Goal: Transaction & Acquisition: Book appointment/travel/reservation

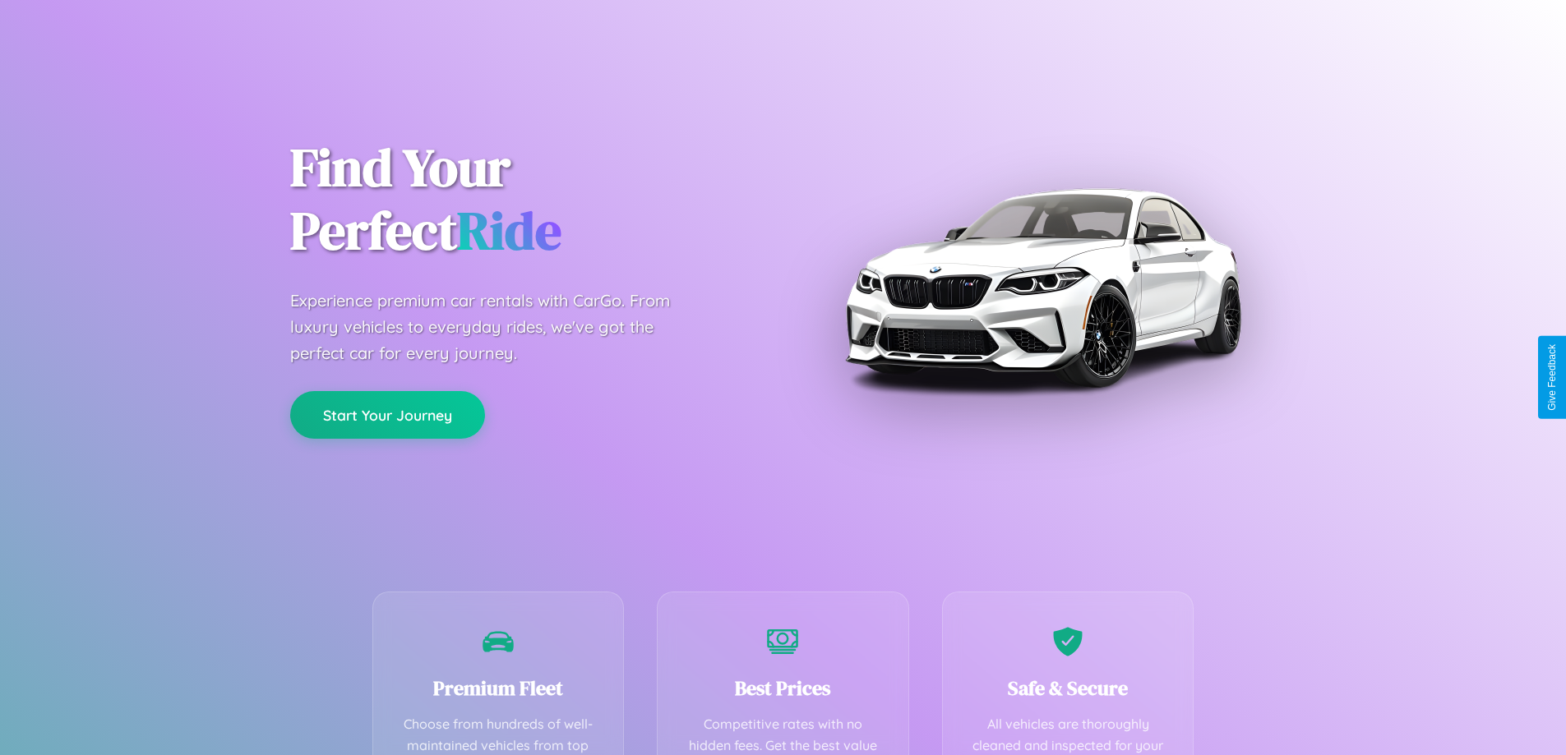
scroll to position [479, 0]
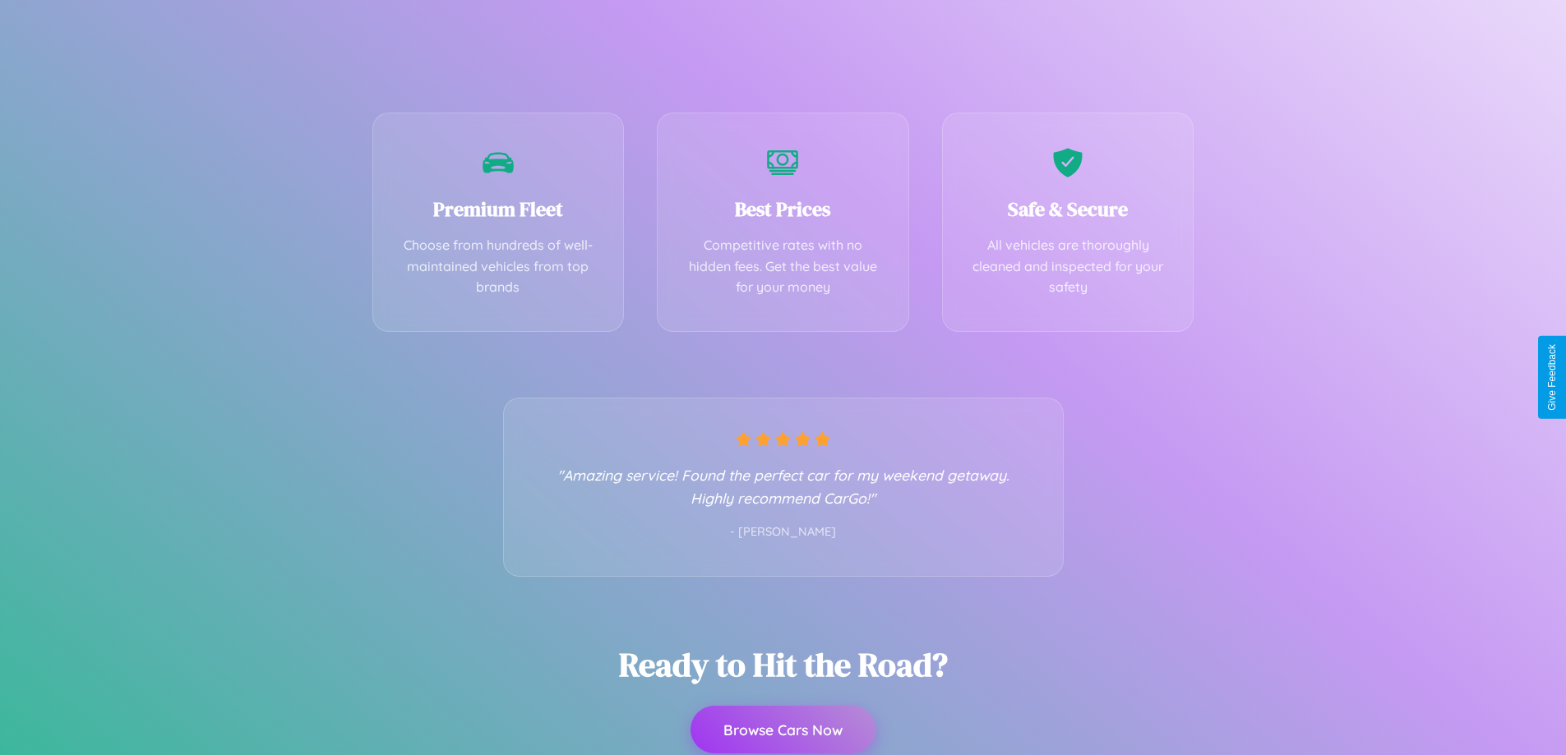
click at [782, 730] on button "Browse Cars Now" at bounding box center [782, 730] width 185 height 48
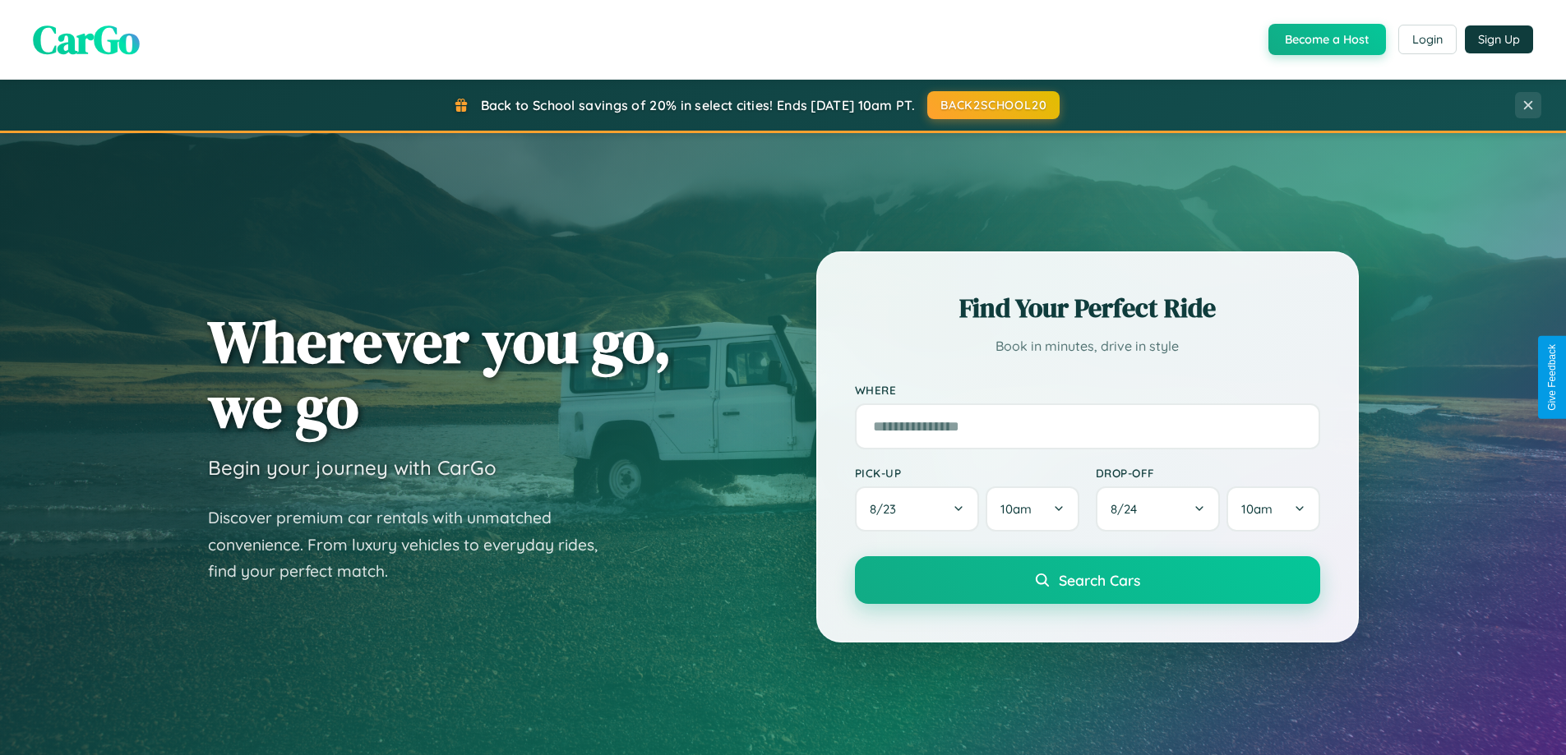
scroll to position [1131, 0]
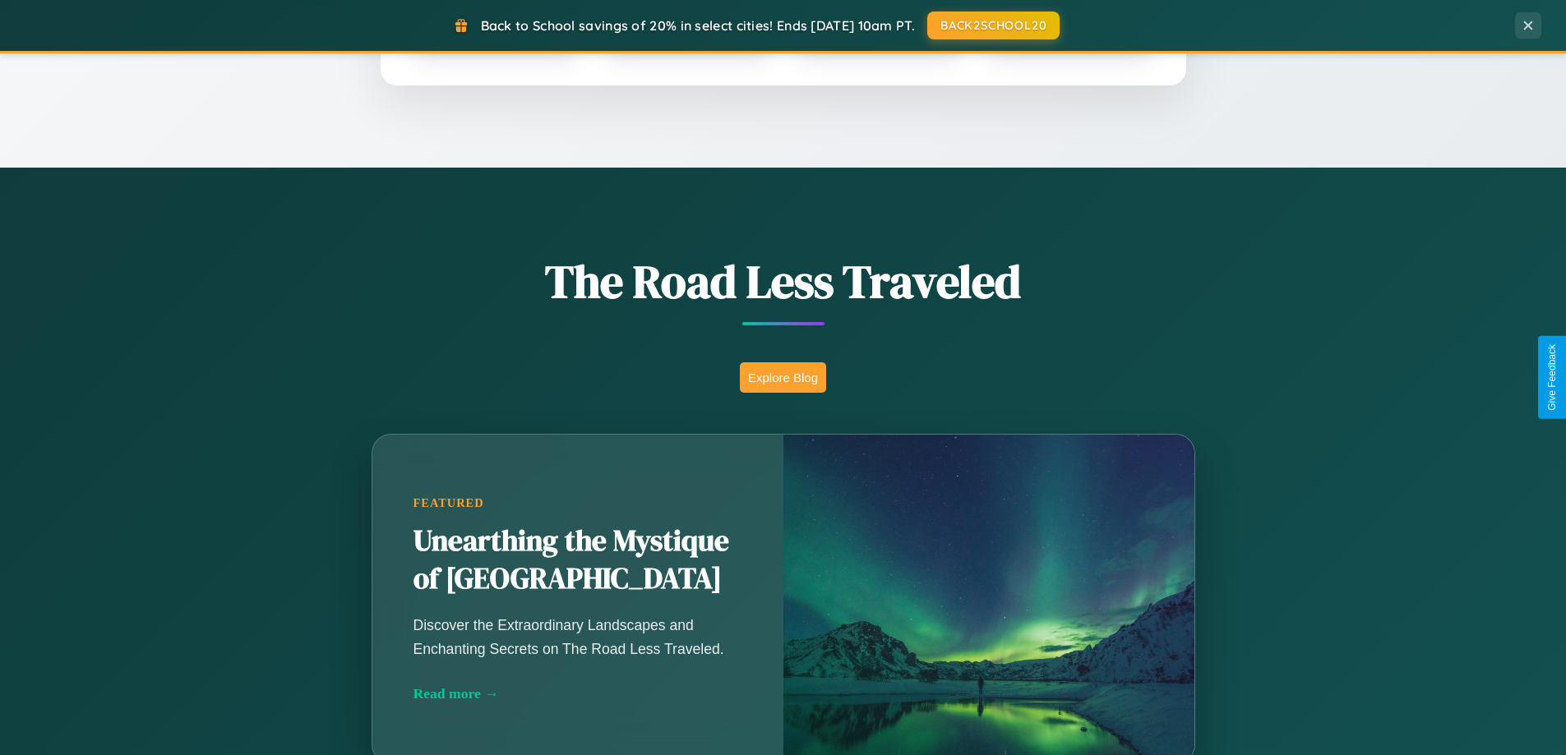
click at [782, 377] on button "Explore Blog" at bounding box center [783, 377] width 86 height 30
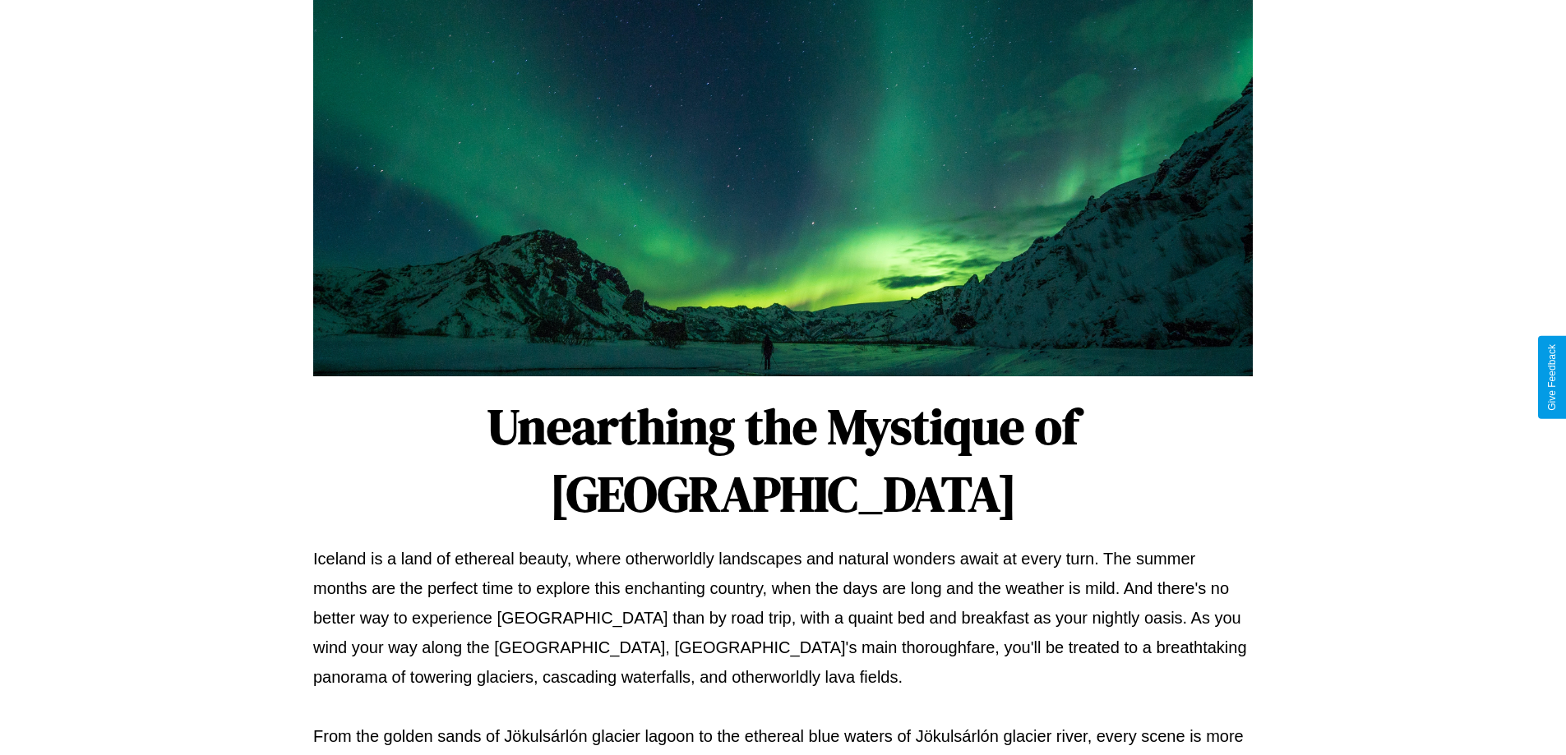
scroll to position [532, 0]
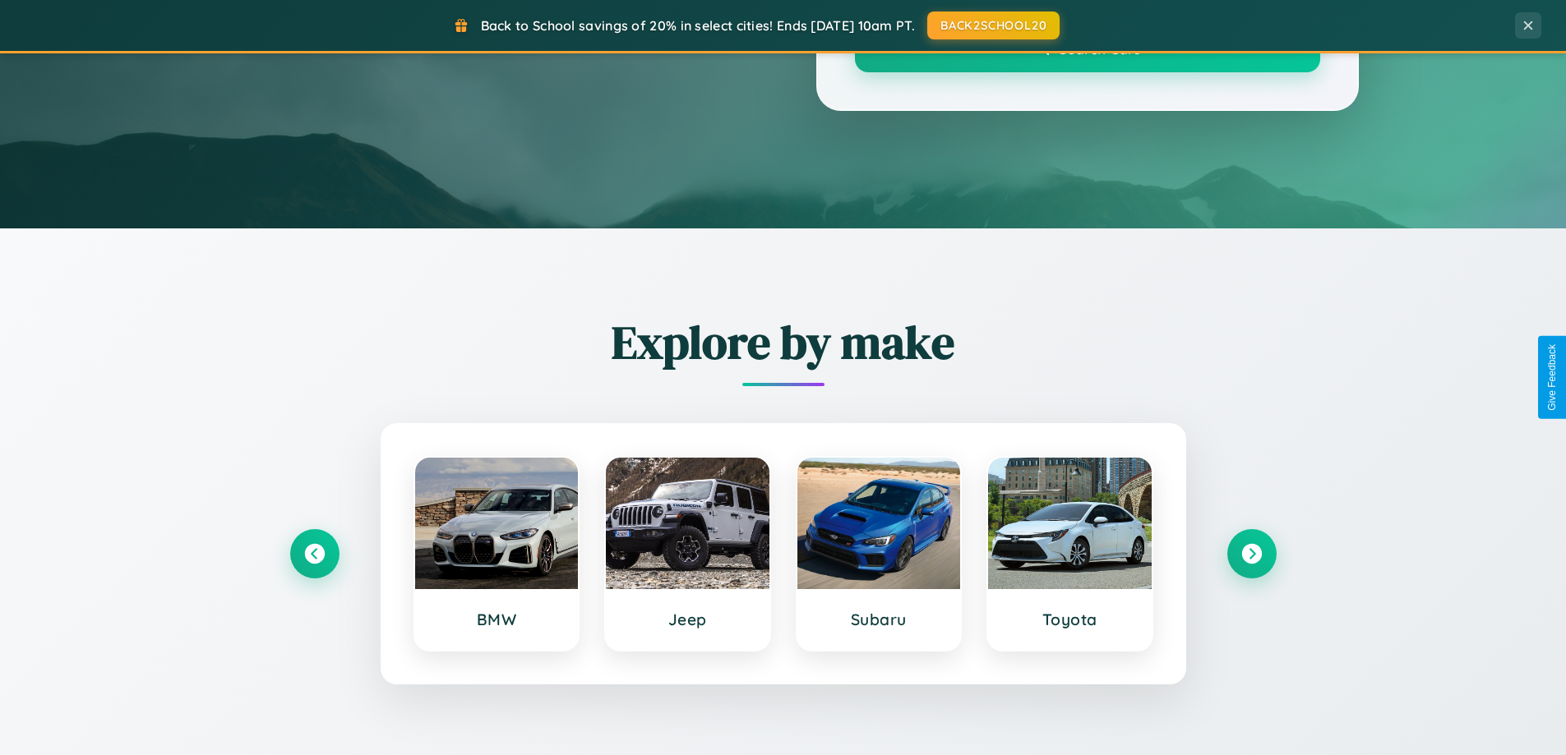
scroll to position [1131, 0]
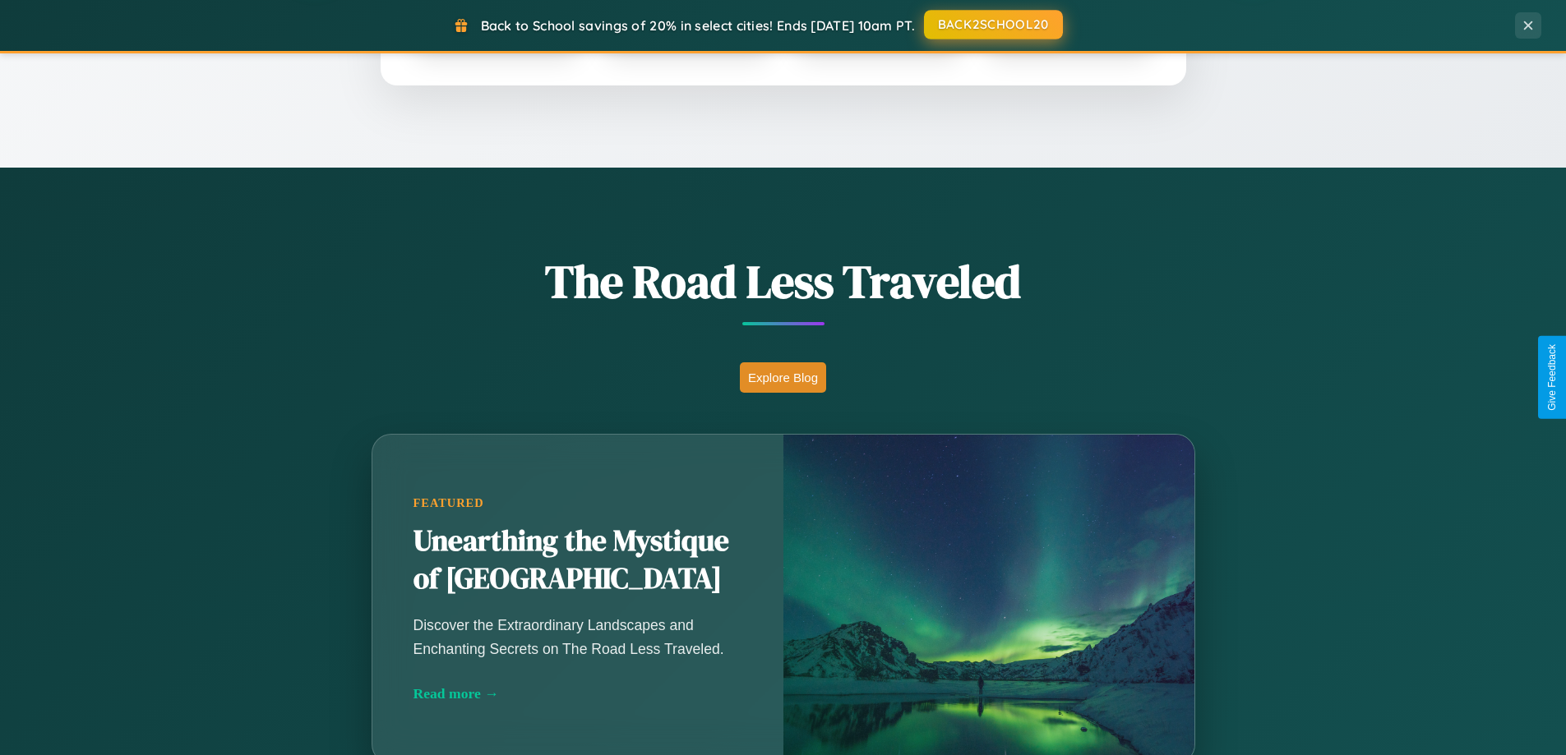
click at [992, 25] on button "BACK2SCHOOL20" at bounding box center [993, 25] width 139 height 30
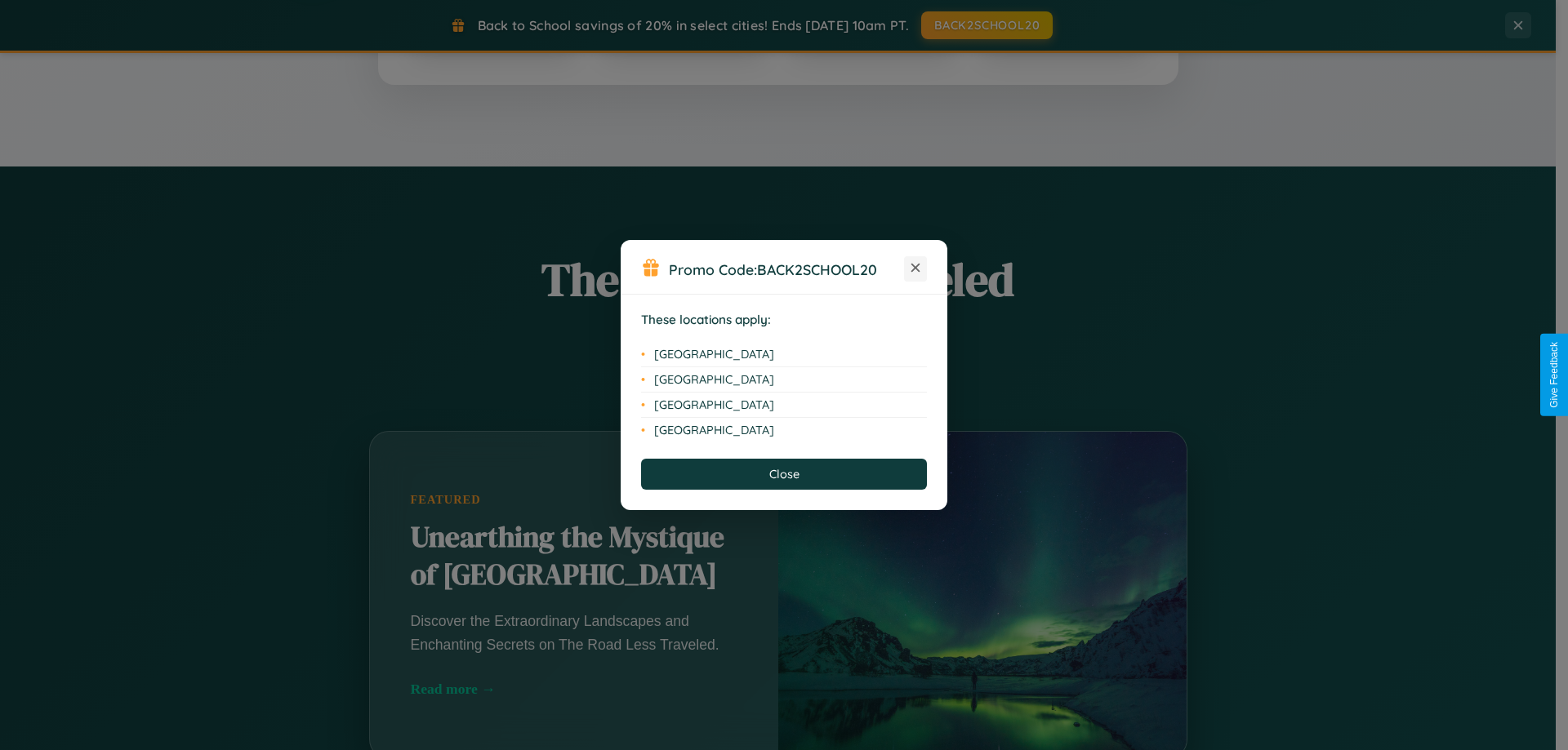
click at [915, 268] on icon at bounding box center [915, 267] width 9 height 9
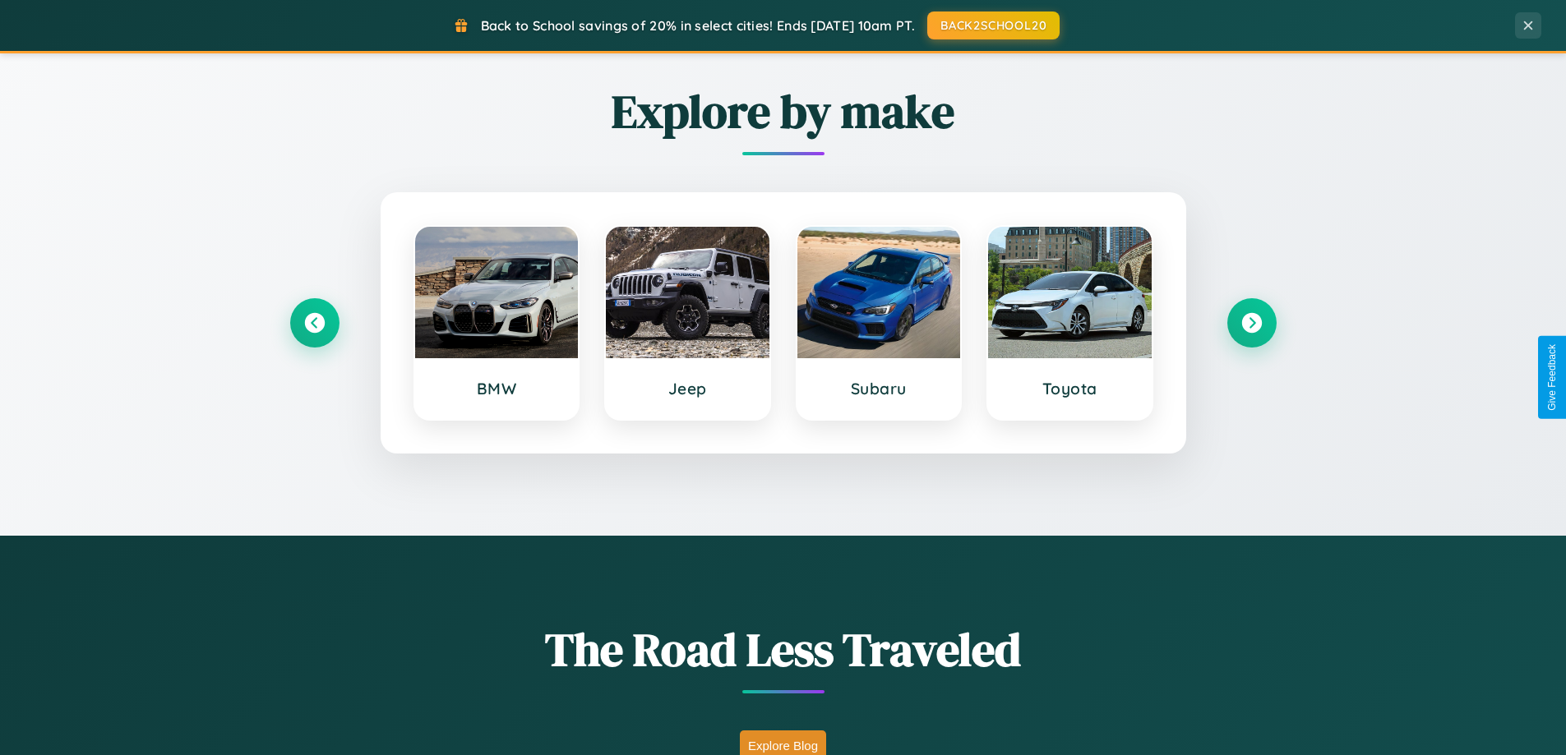
scroll to position [708, 0]
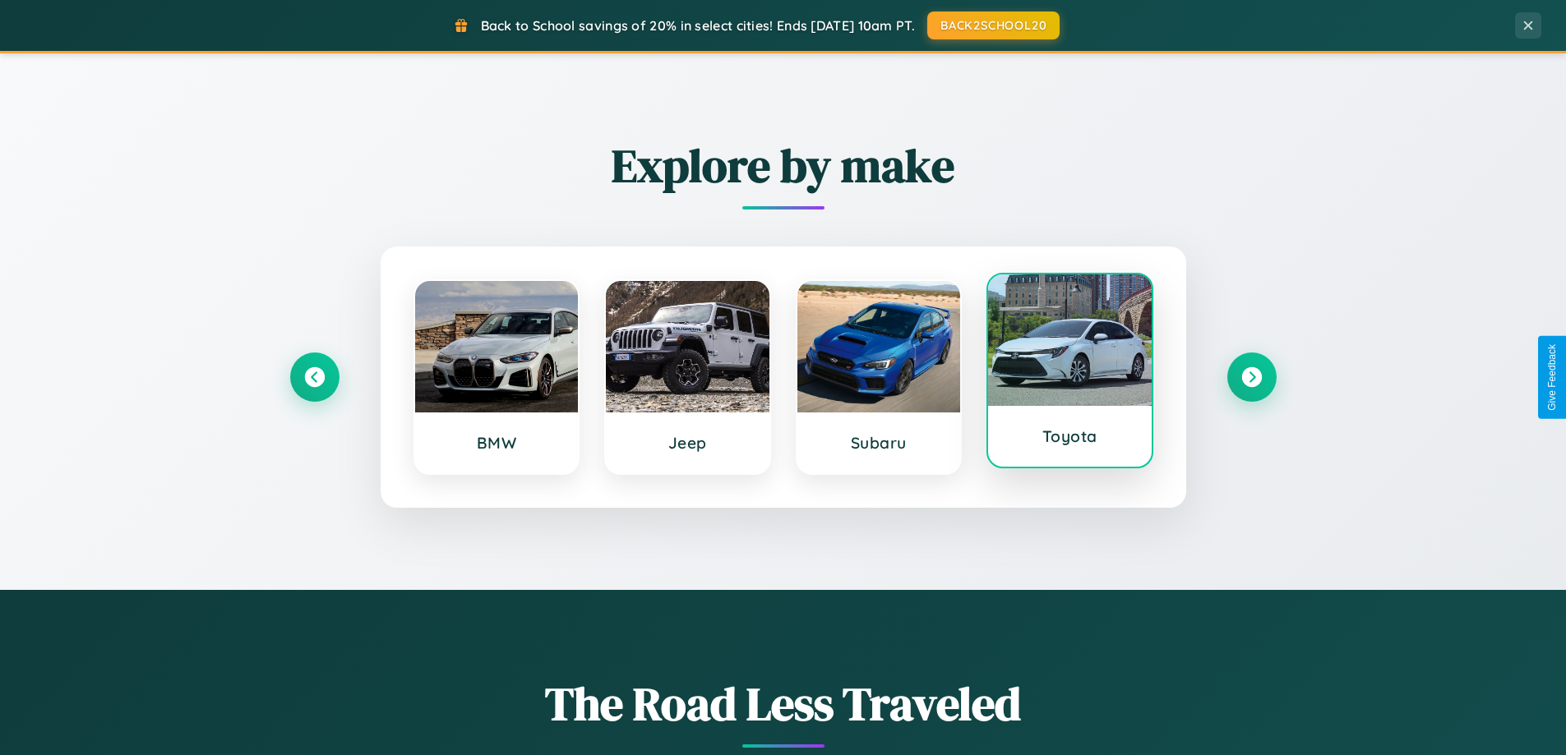
click at [1069, 376] on div at bounding box center [1070, 341] width 164 height 132
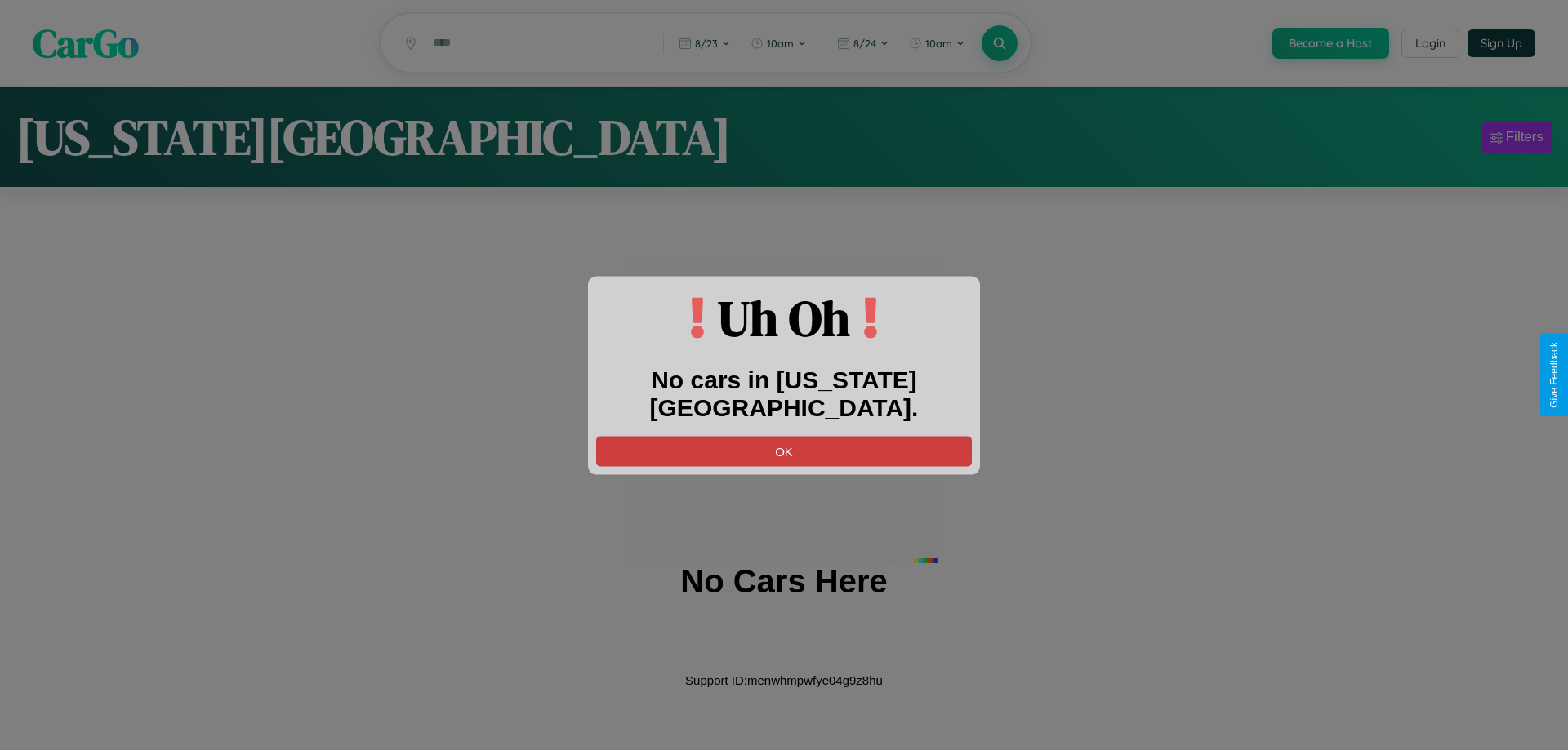
click at [784, 436] on button "OK" at bounding box center [784, 451] width 376 height 30
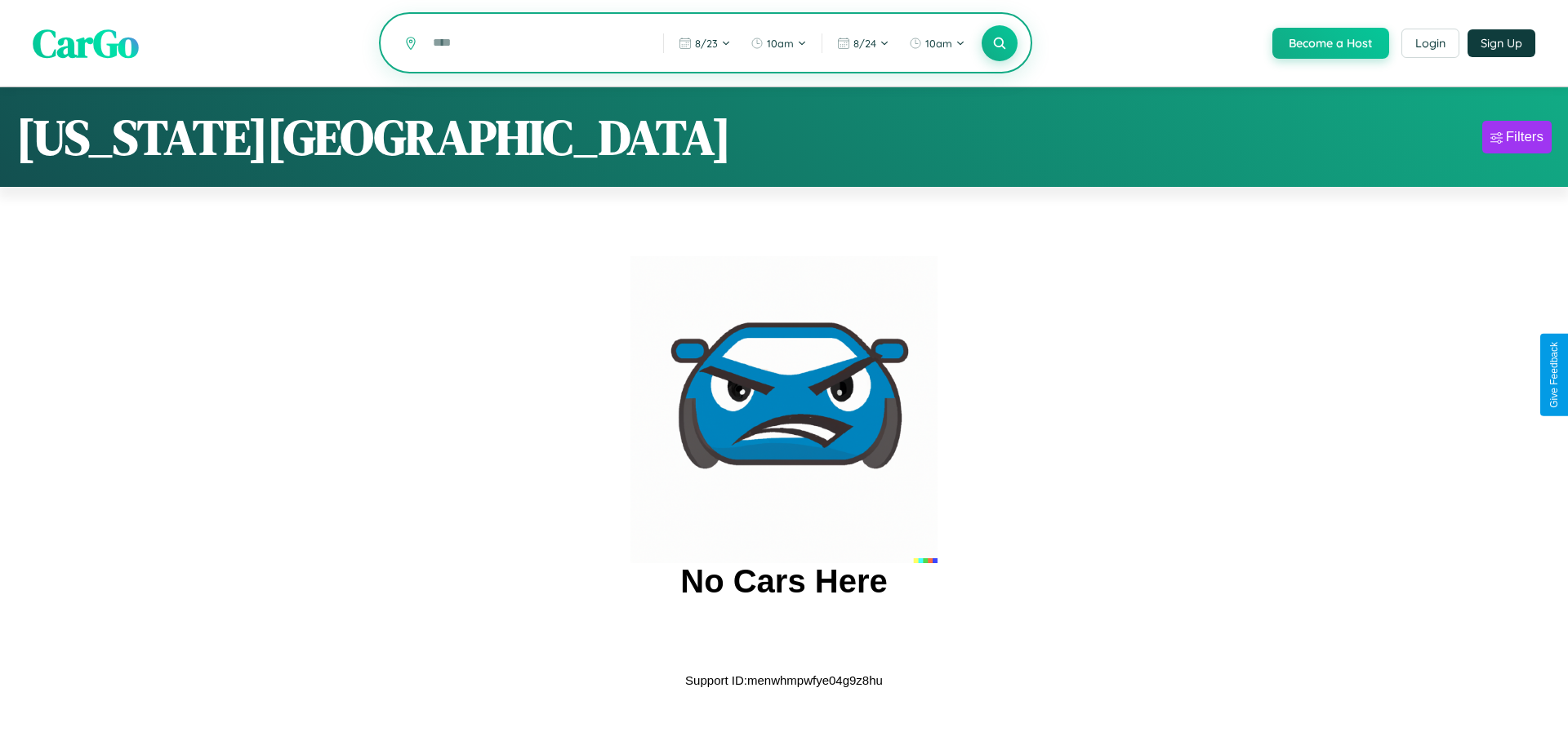
click at [535, 44] on input "text" at bounding box center [536, 43] width 223 height 29
type input "*"
click at [998, 44] on icon at bounding box center [1000, 43] width 16 height 16
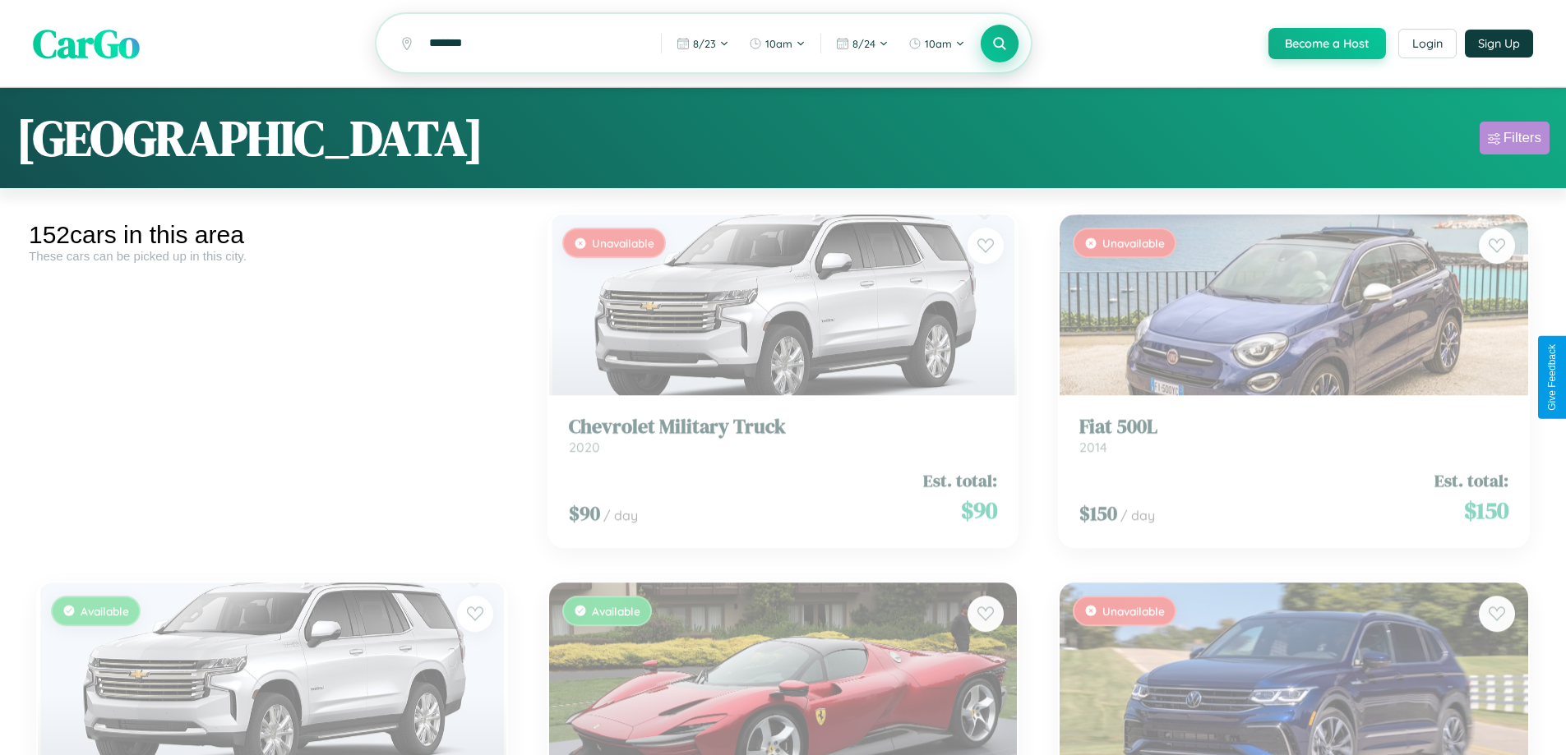
click at [1514, 141] on div "Filters" at bounding box center [1522, 138] width 38 height 16
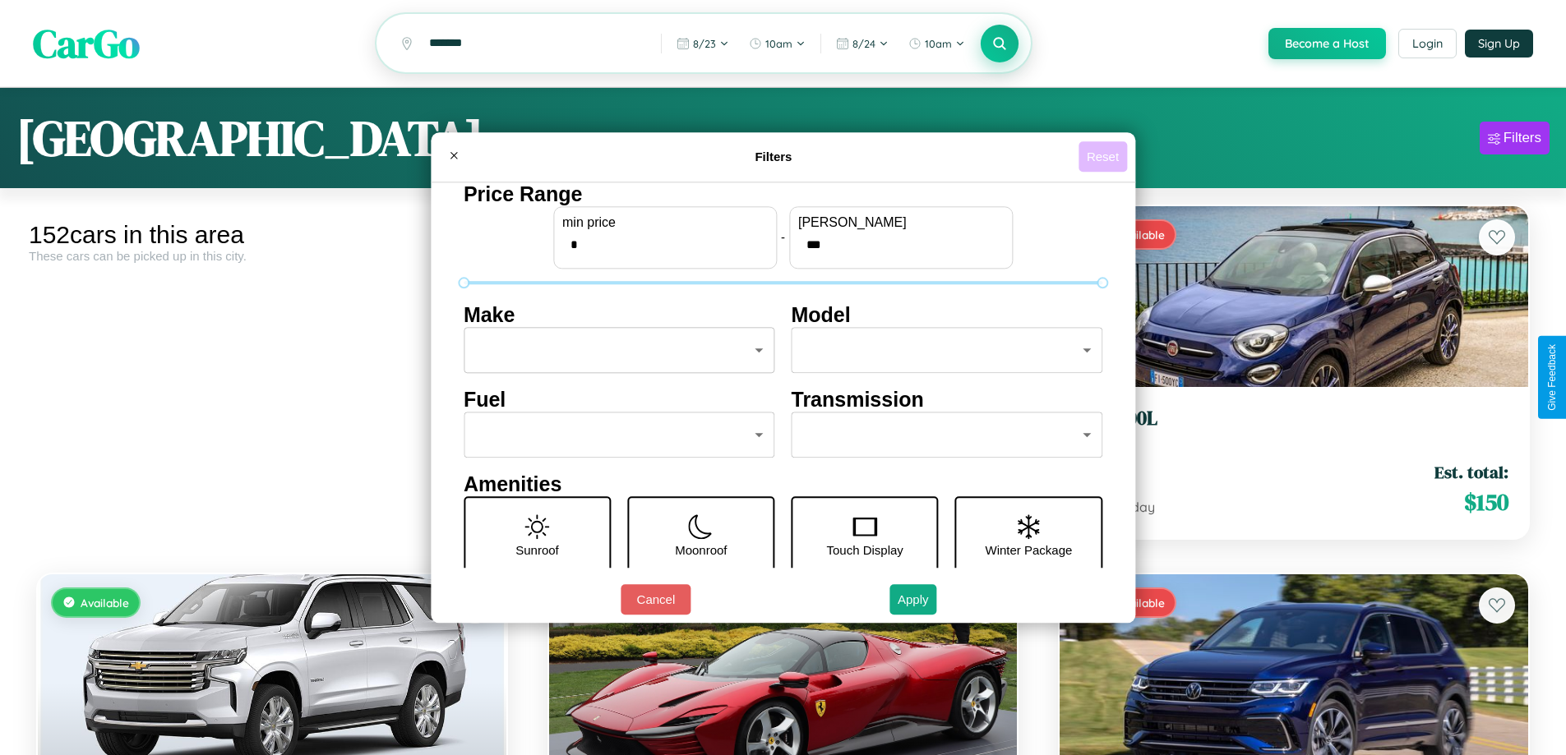
click at [1105, 156] on button "Reset" at bounding box center [1102, 156] width 48 height 30
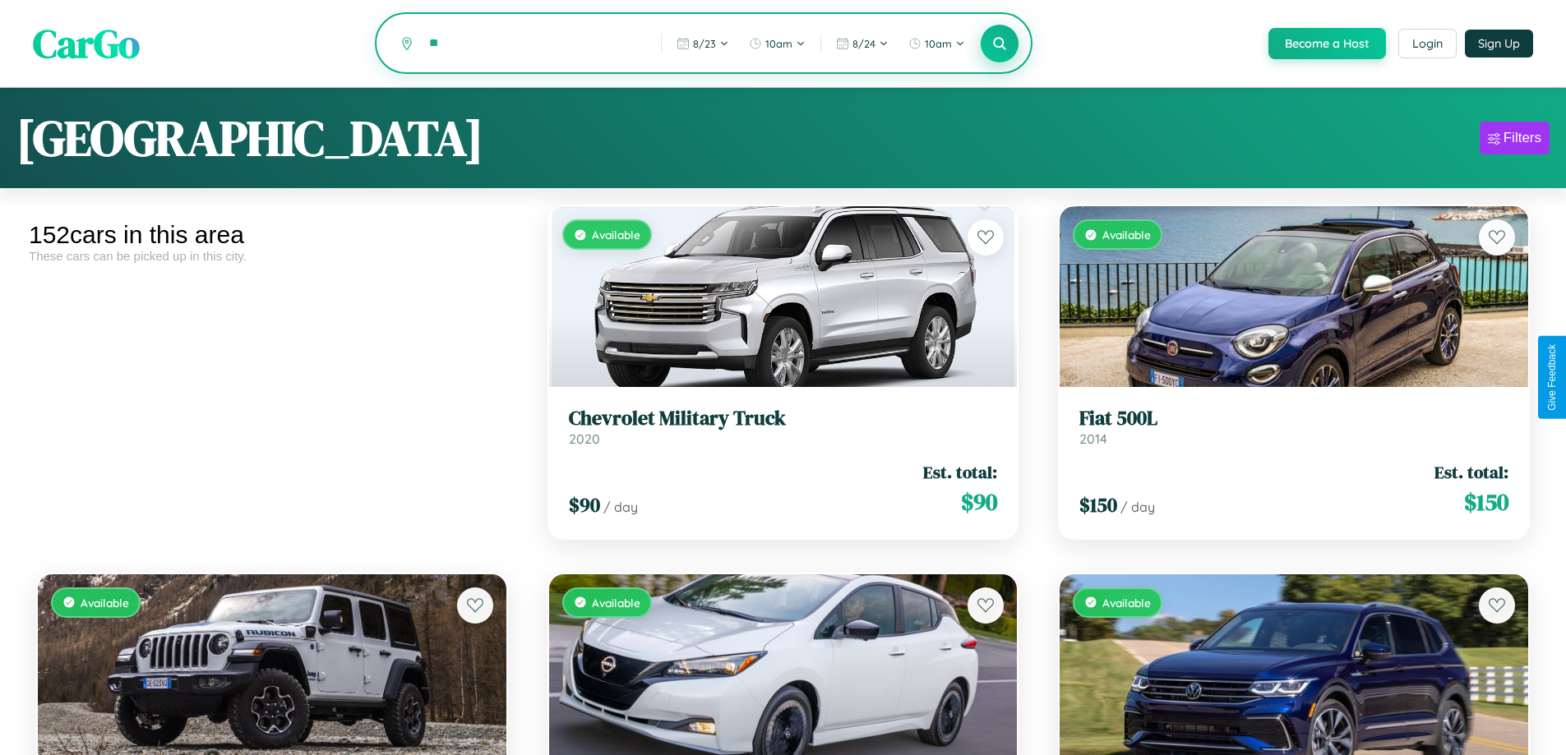
type input "*"
type input "*********"
click at [999, 44] on icon at bounding box center [1000, 43] width 16 height 16
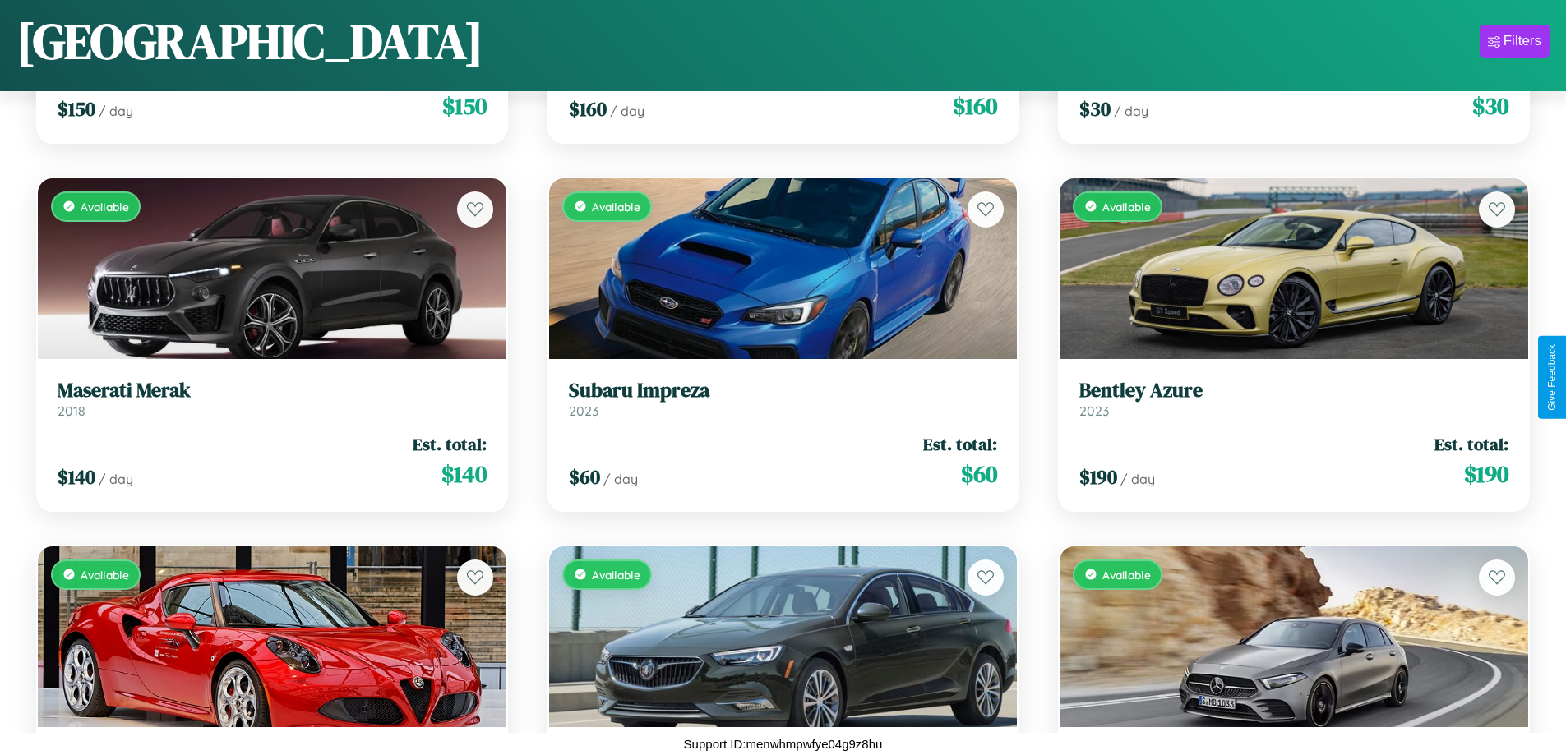
scroll to position [3543, 0]
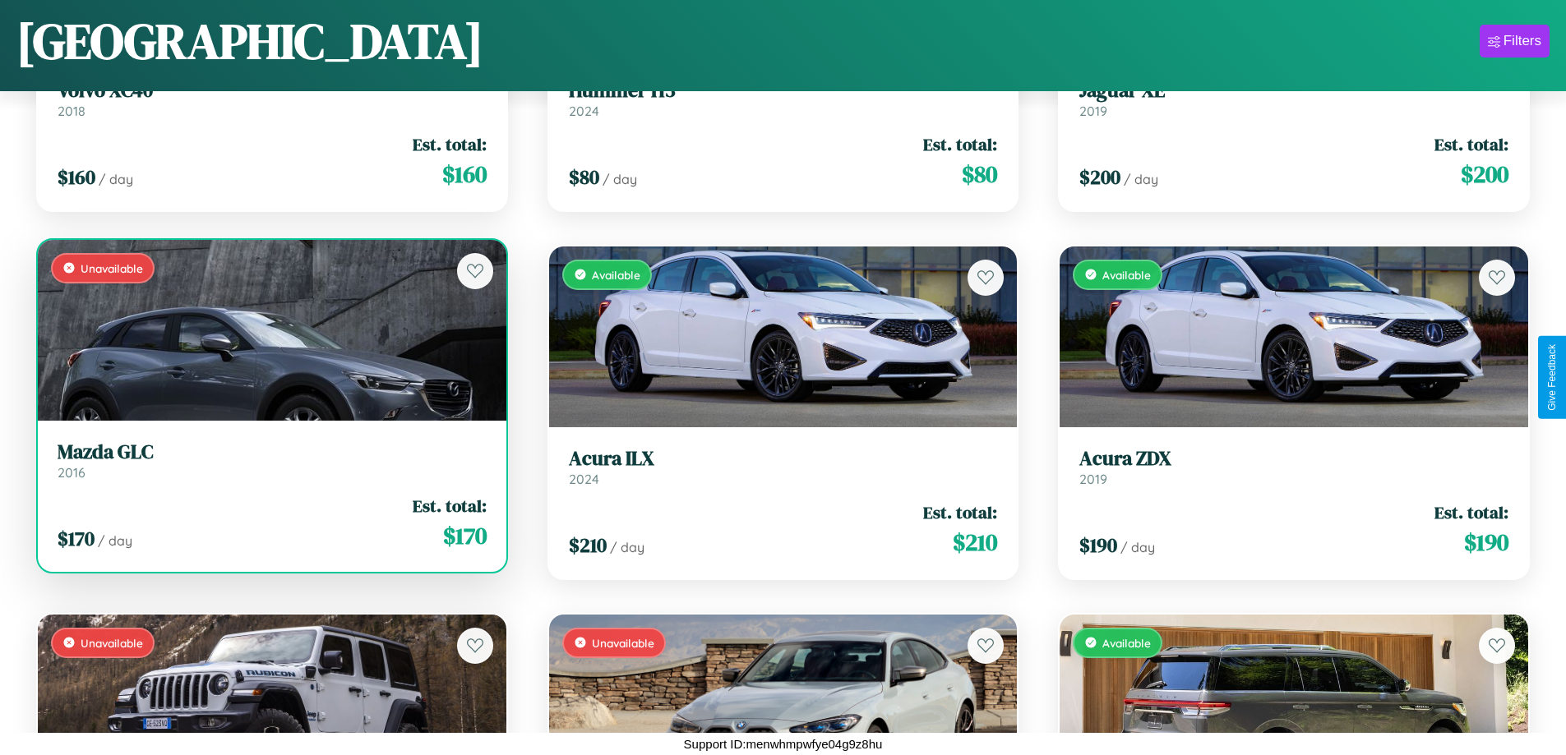
click at [270, 460] on h3 "Mazda GLC" at bounding box center [272, 453] width 429 height 24
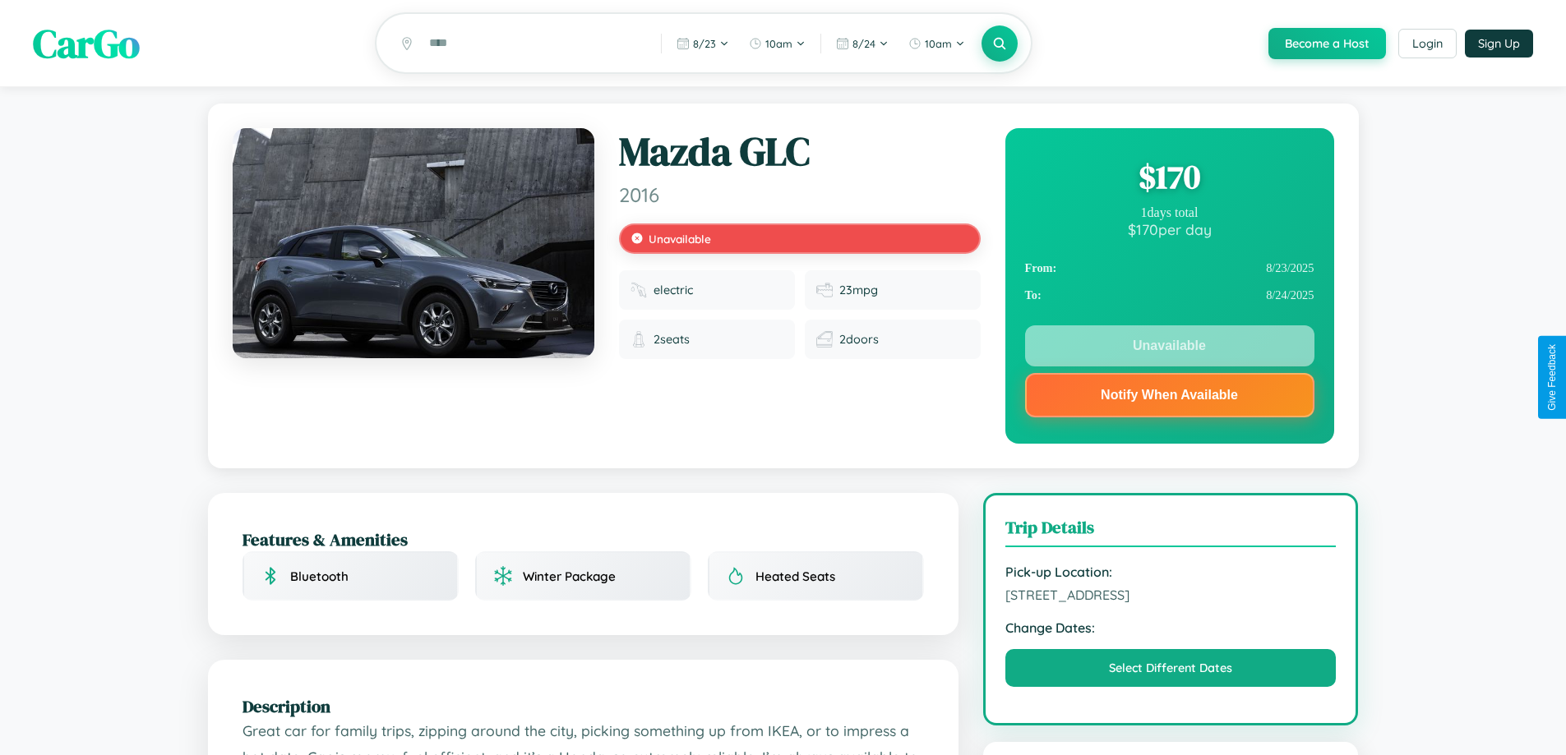
scroll to position [220, 0]
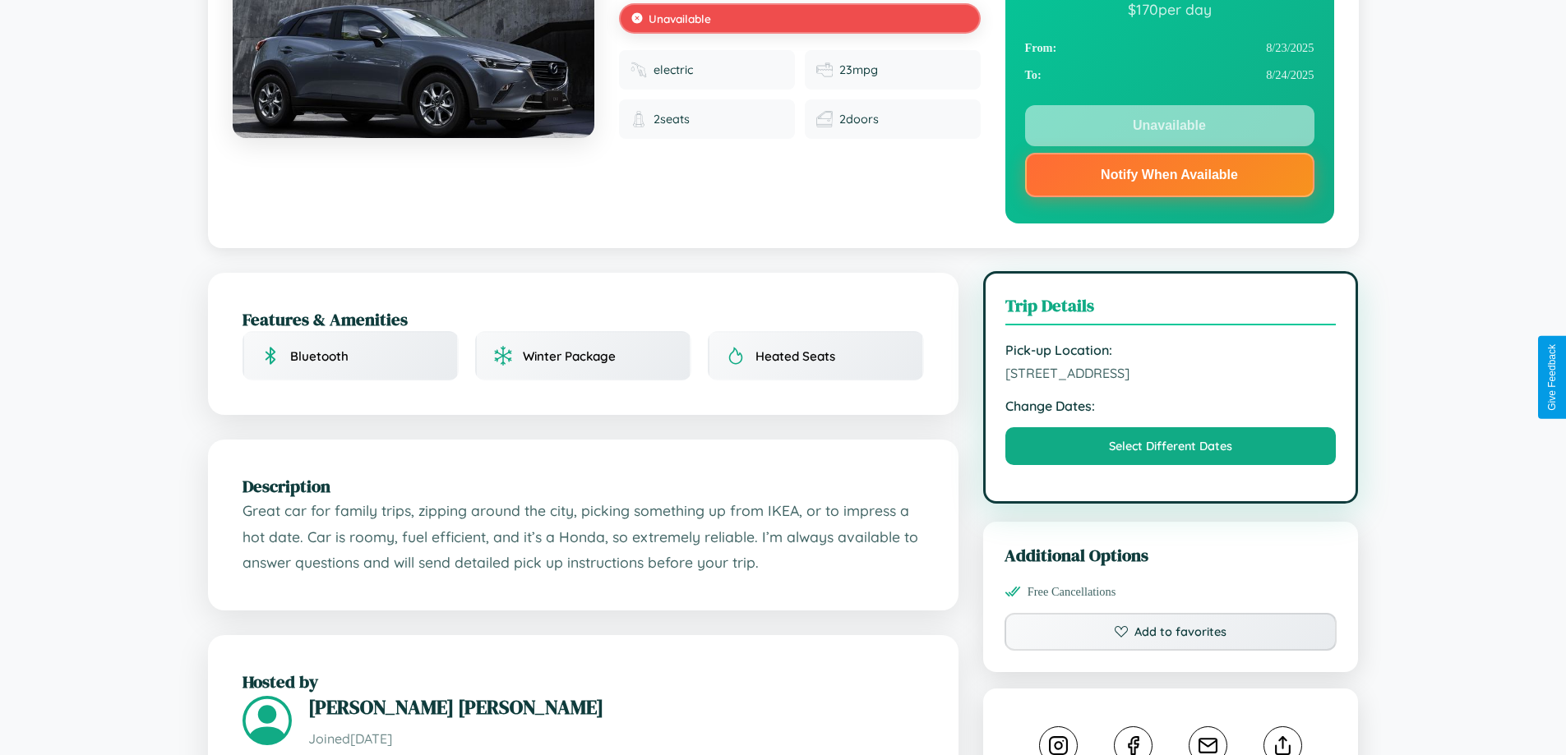
click at [1170, 376] on span "9142 High Street Hiroshima 21544 Japan" at bounding box center [1170, 373] width 331 height 16
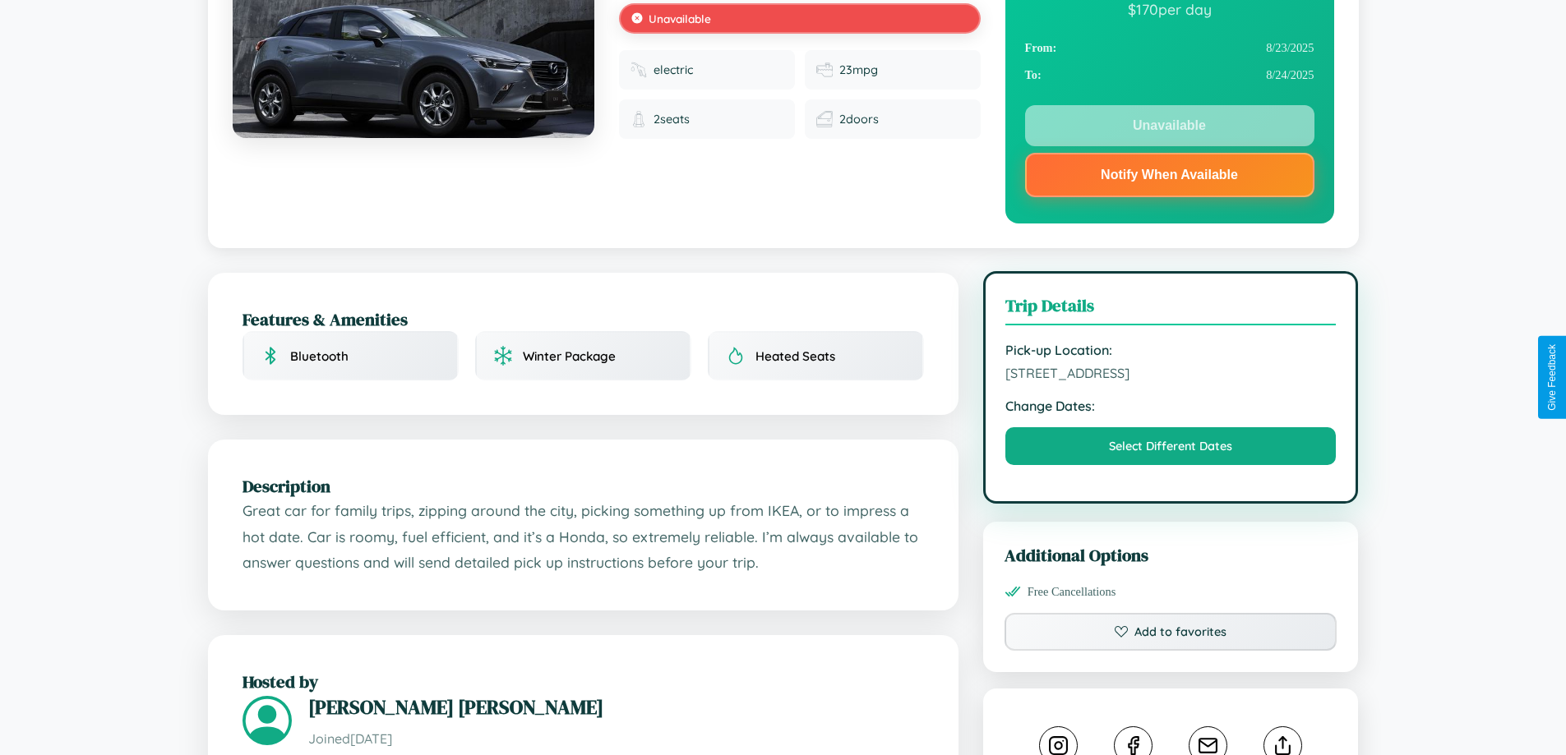
click at [1170, 376] on span "9142 High Street Hiroshima 21544 Japan" at bounding box center [1170, 373] width 331 height 16
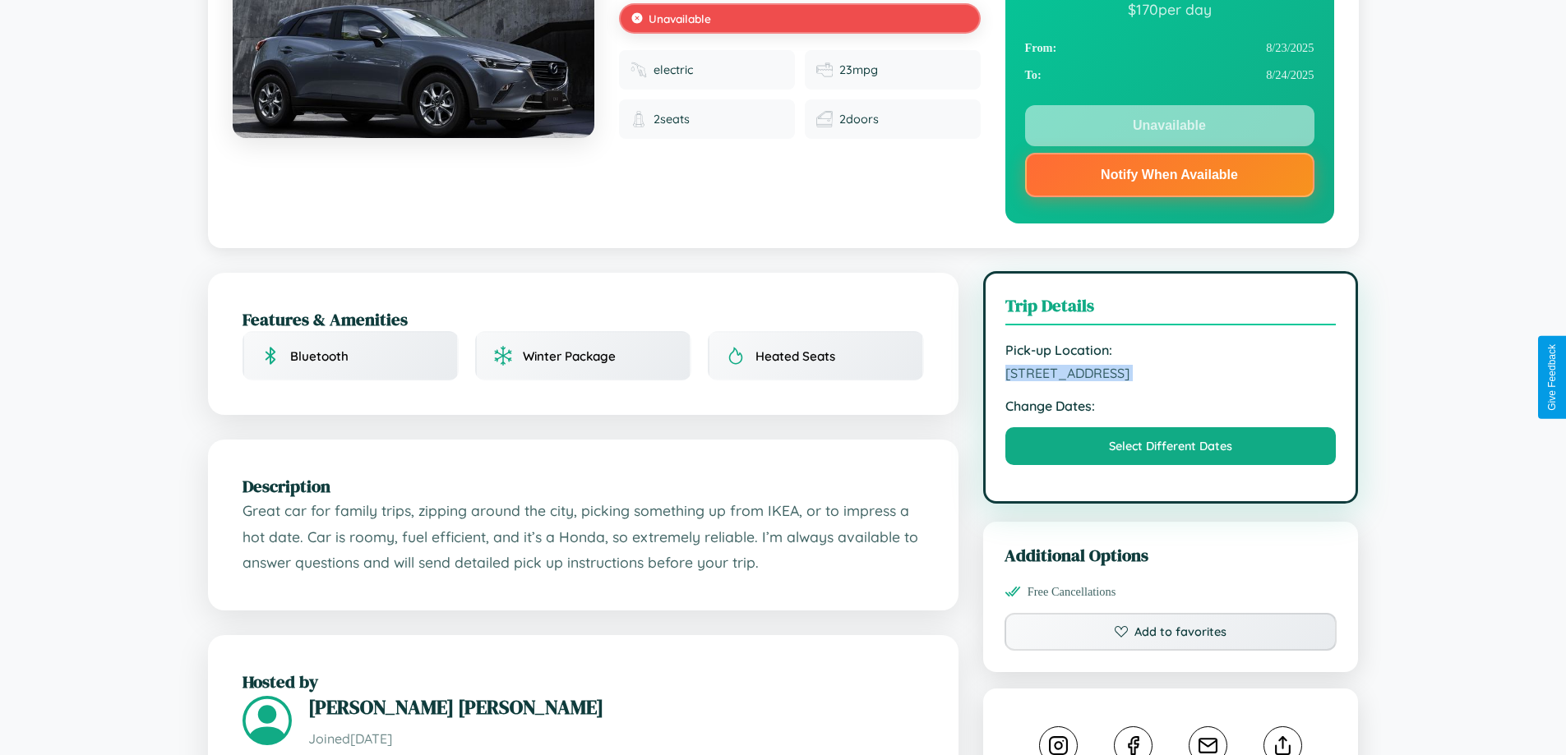
click at [1170, 376] on span "9142 High Street Hiroshima 21544 Japan" at bounding box center [1170, 373] width 331 height 16
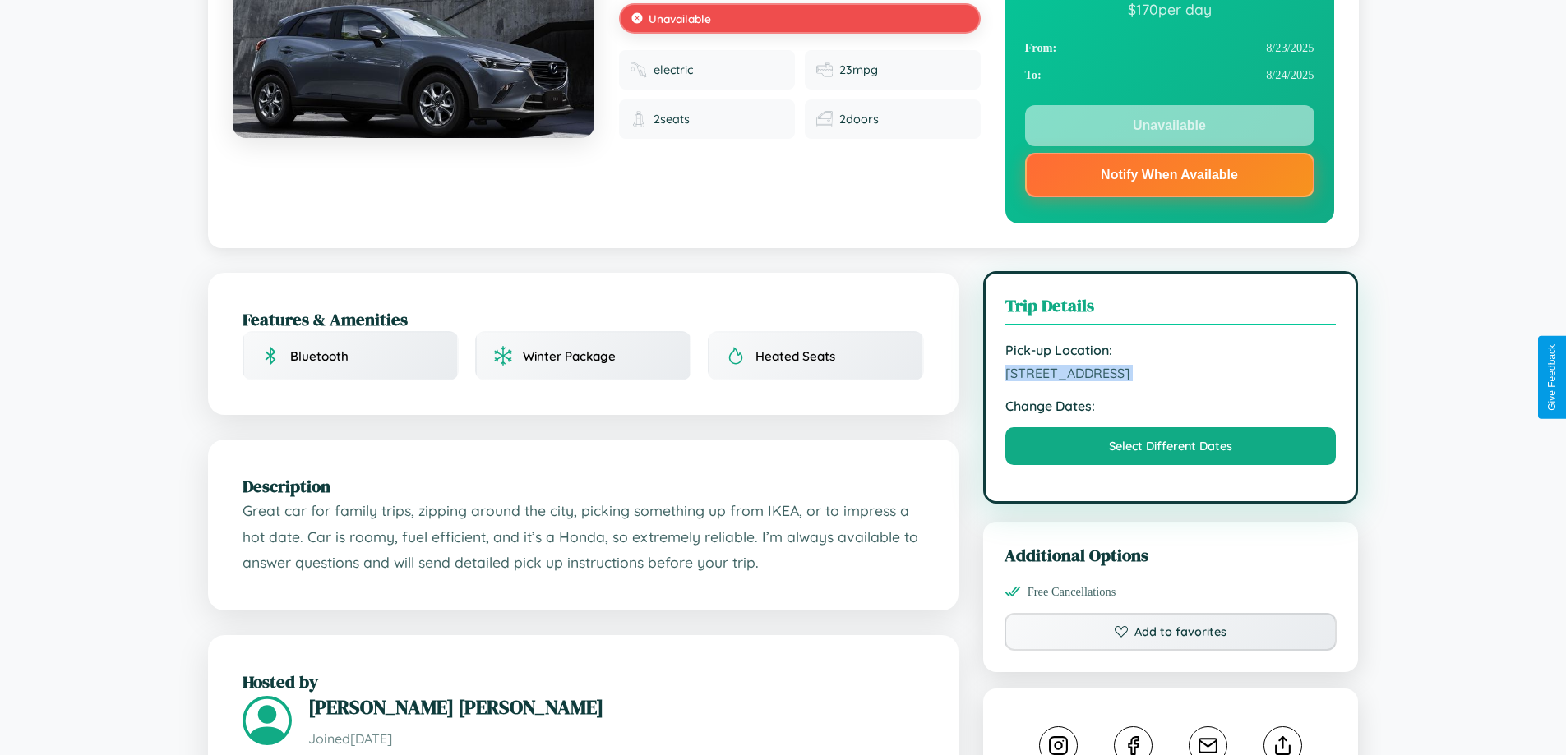
click at [1170, 376] on span "9142 High Street Hiroshima 21544 Japan" at bounding box center [1170, 373] width 331 height 16
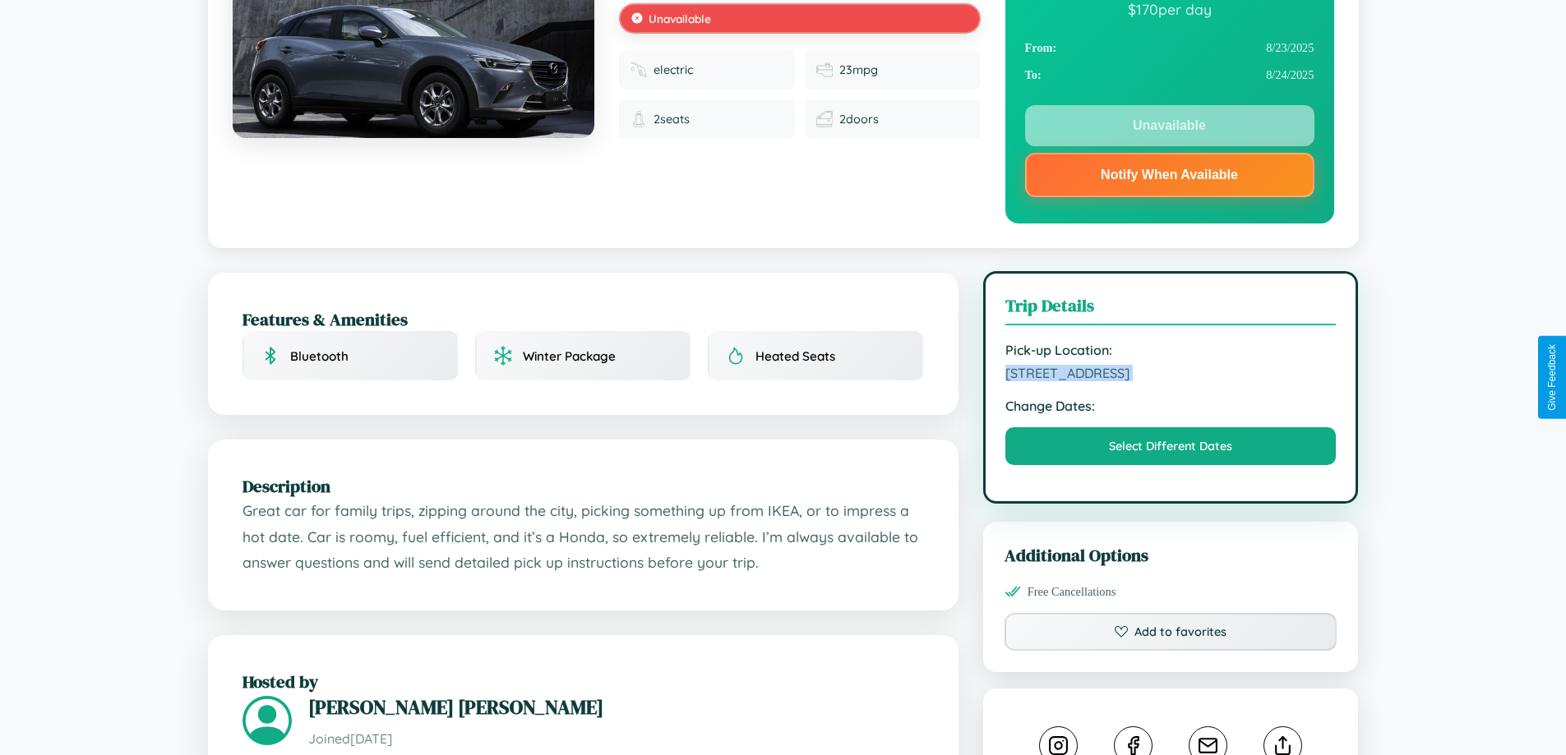
click at [1170, 376] on span "9142 High Street Hiroshima 21544 Japan" at bounding box center [1170, 373] width 331 height 16
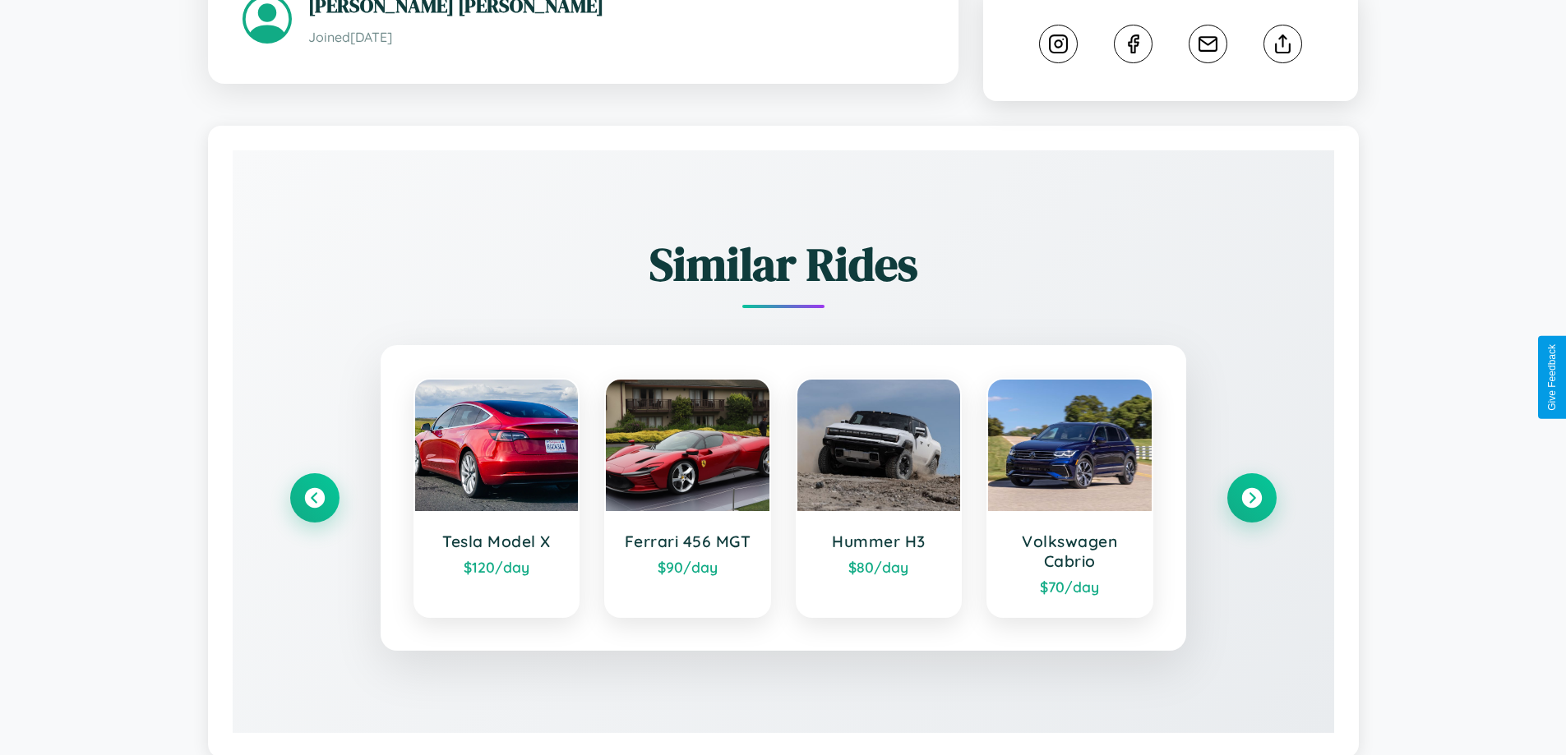
scroll to position [966, 0]
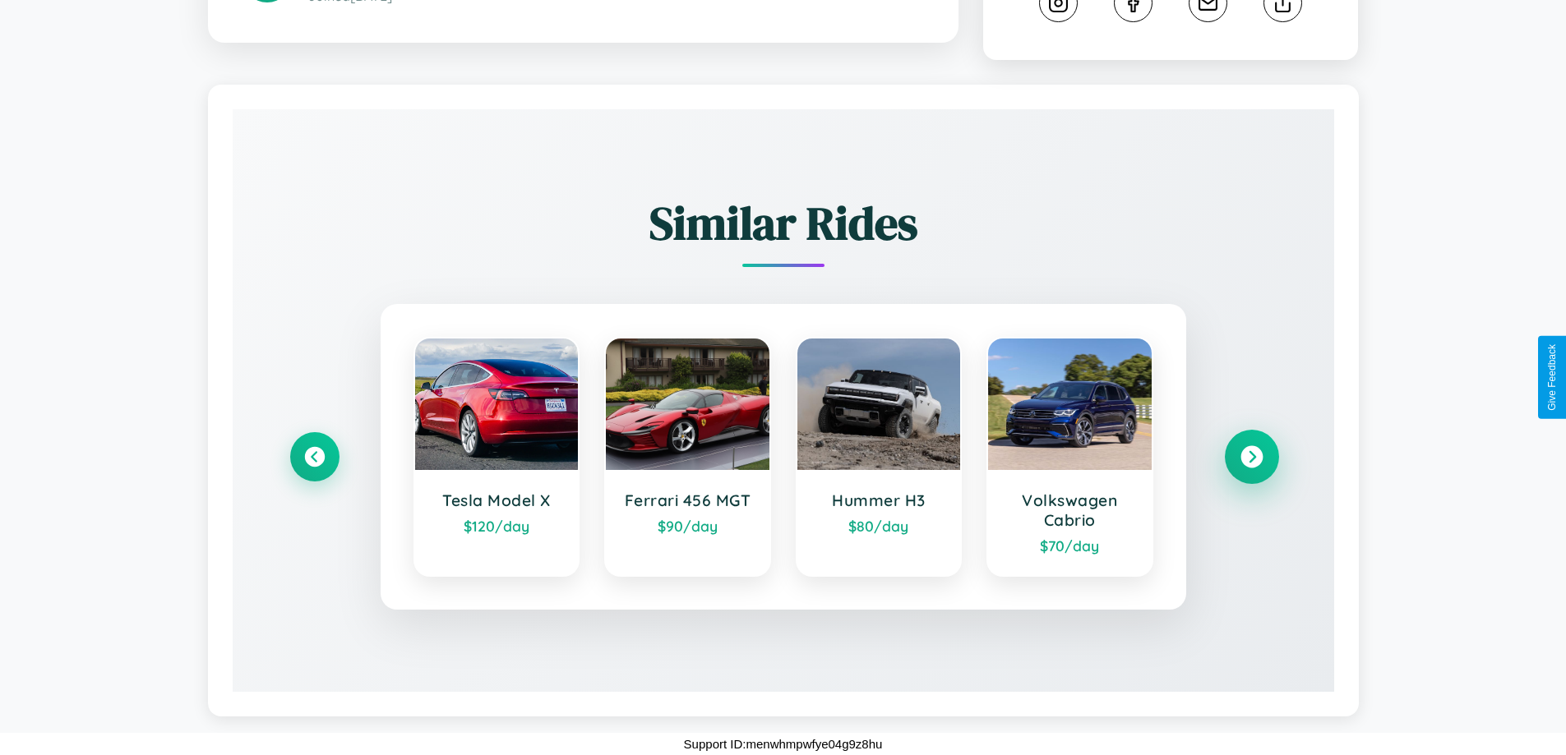
click at [1251, 457] on icon at bounding box center [1251, 457] width 22 height 22
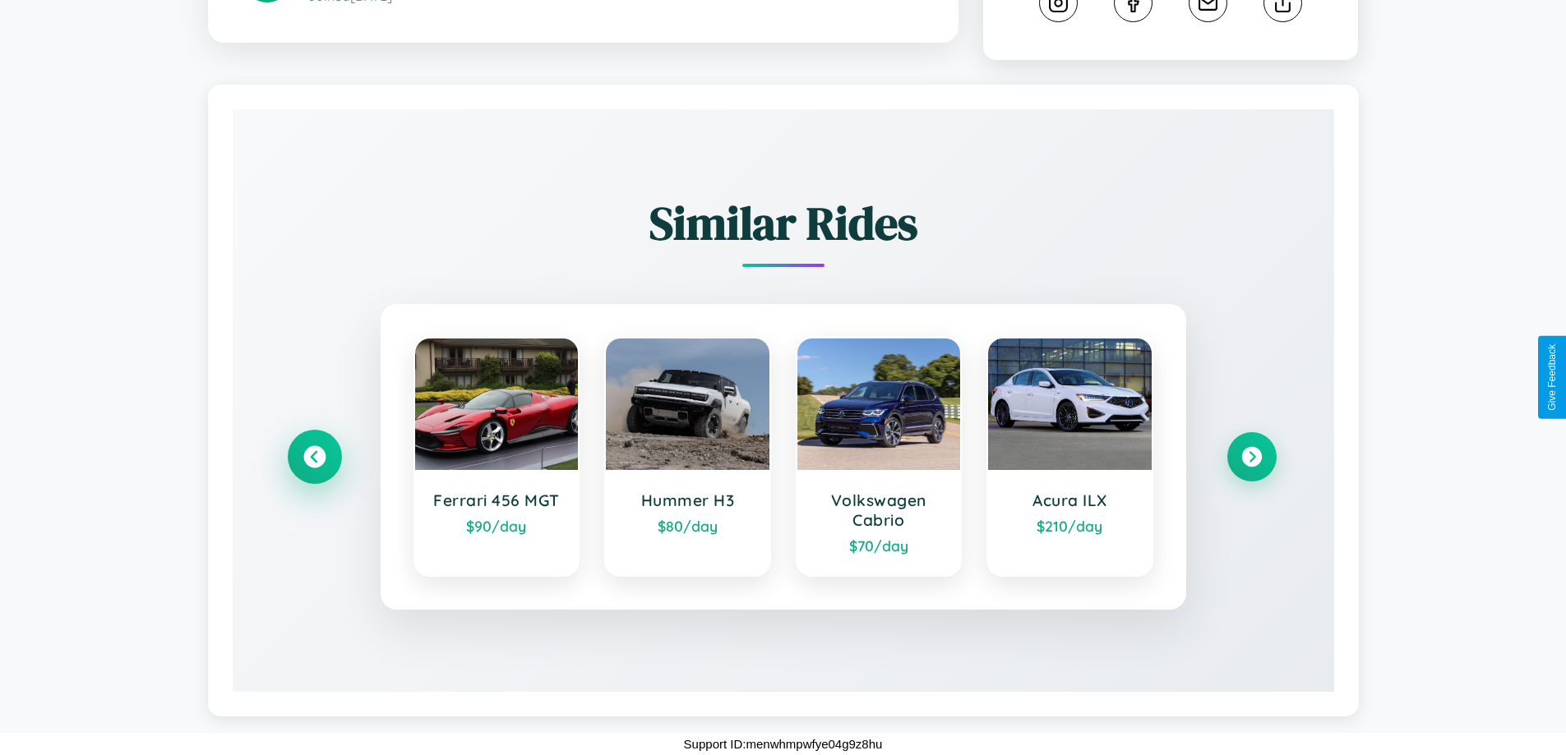
click at [314, 457] on icon at bounding box center [314, 457] width 22 height 22
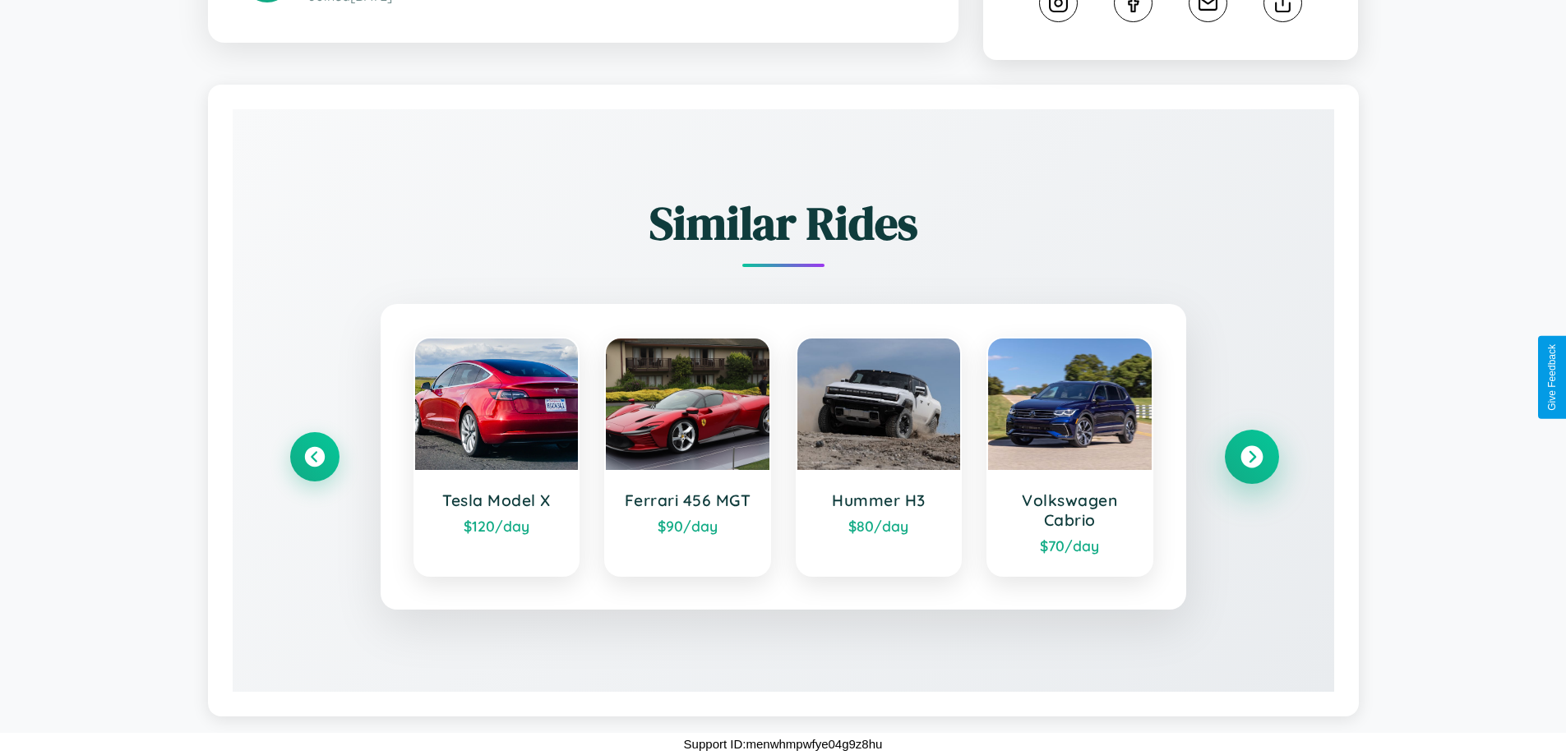
click at [1251, 457] on icon at bounding box center [1251, 457] width 22 height 22
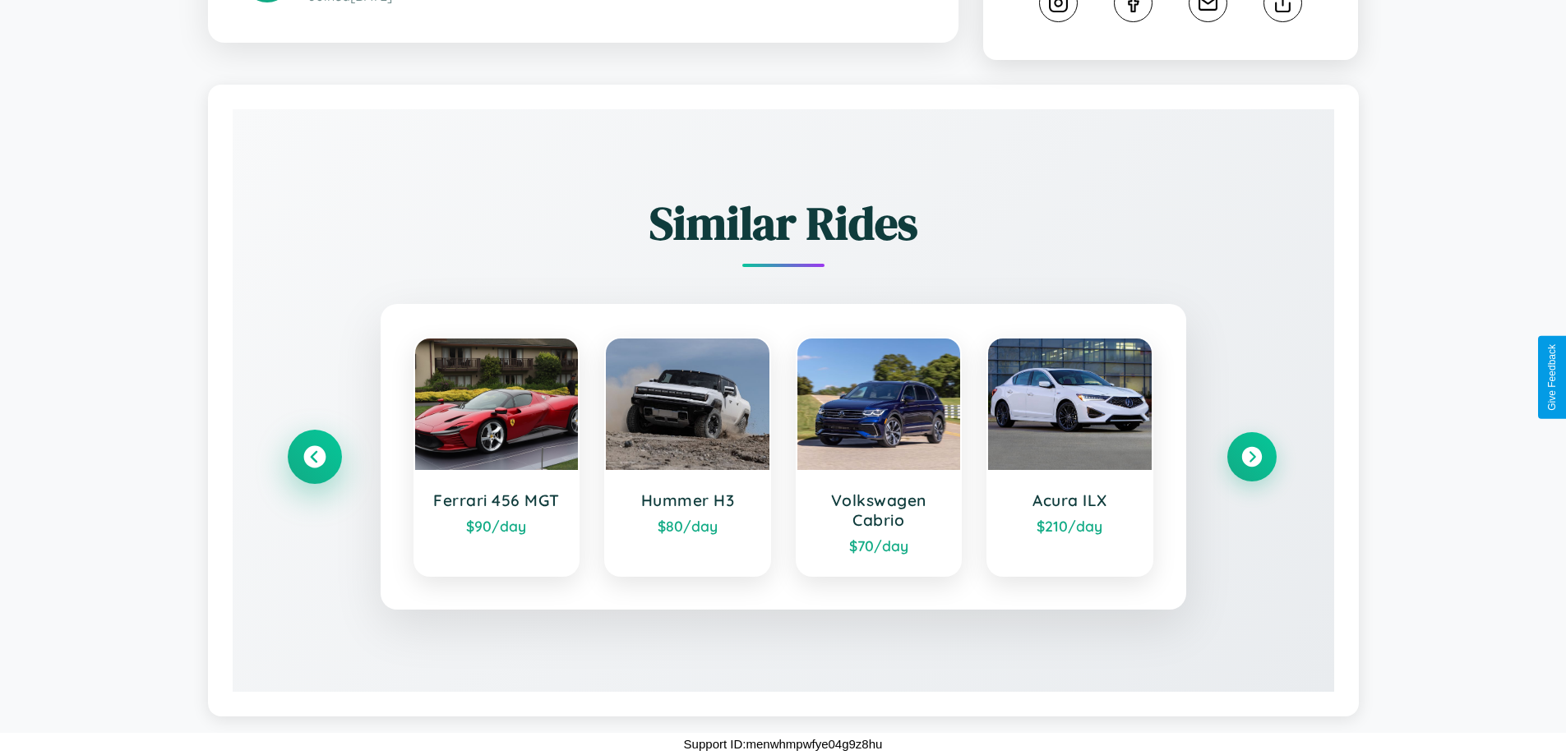
click at [314, 456] on icon at bounding box center [314, 457] width 22 height 22
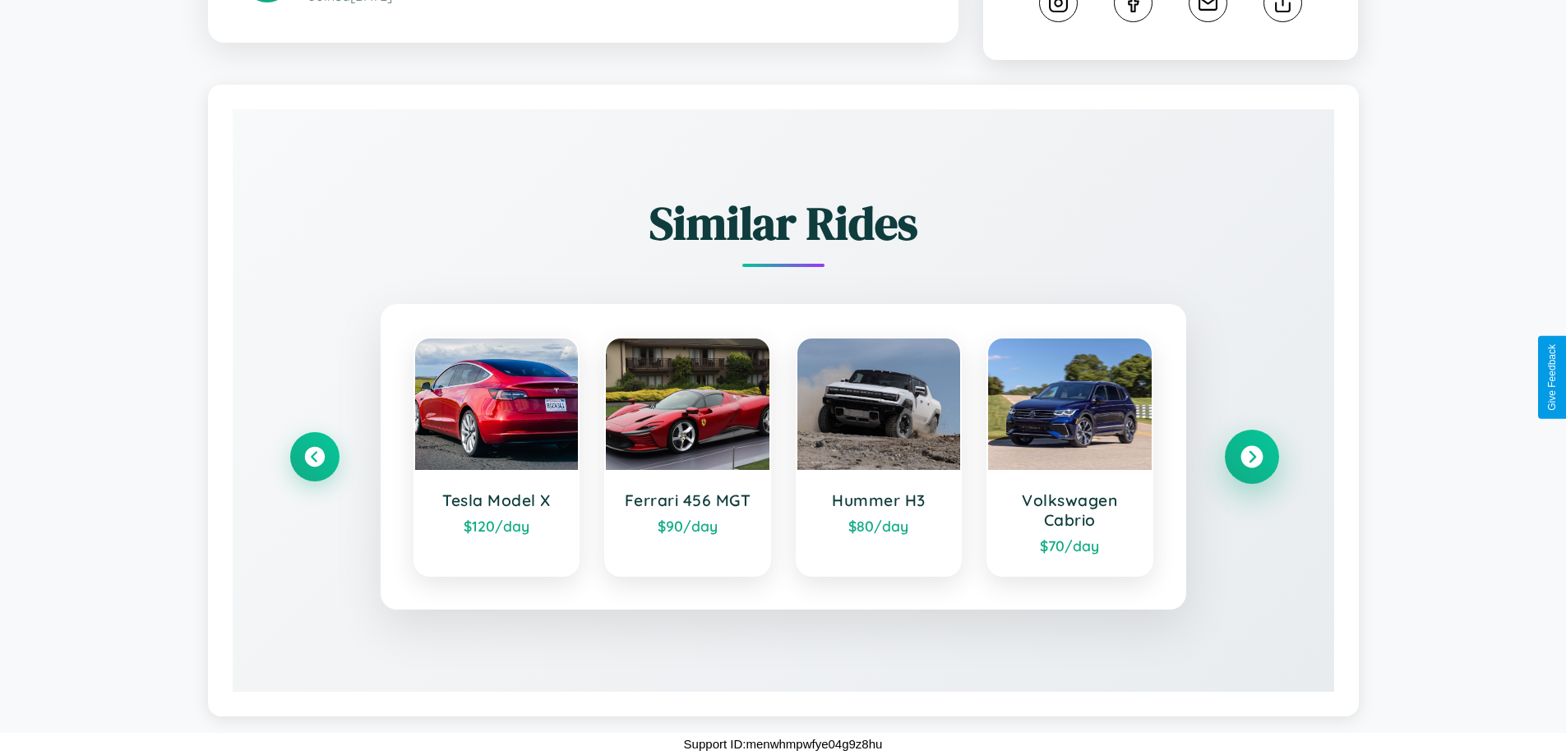
click at [1251, 457] on icon at bounding box center [1251, 457] width 22 height 22
